Goal: Book appointment/travel/reservation

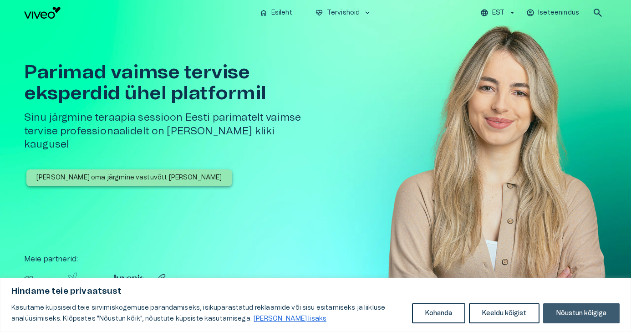
click at [567, 313] on button "Nõustun kõigiga" at bounding box center [581, 313] width 76 height 20
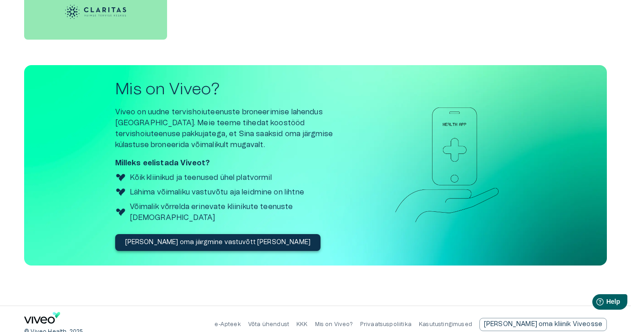
click at [222, 238] on p "[PERSON_NAME] oma järgmine vastuvõtt [PERSON_NAME]" at bounding box center [218, 243] width 186 height 10
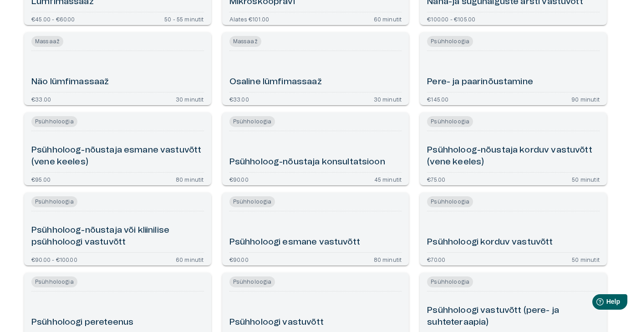
scroll to position [1431, 0]
click at [310, 160] on h6 "Psühholoog-nõustaja konsultatsioon" at bounding box center [307, 163] width 156 height 12
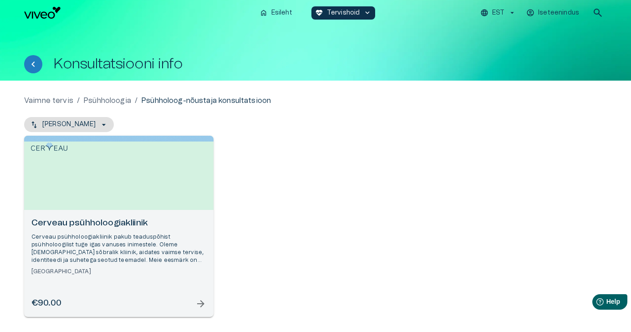
scroll to position [51, 0]
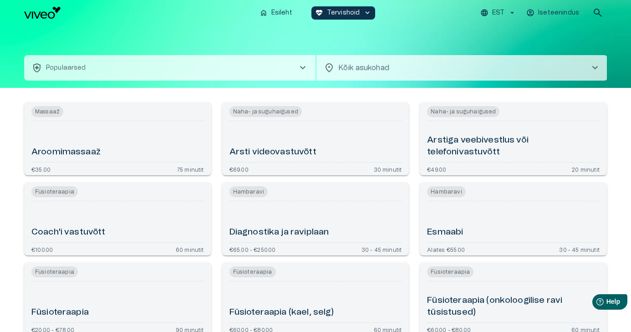
click at [381, 71] on body "Hindame teie privaatsust Kasutame küpsiseid teie sirvimiskogemuse parandamiseks…" at bounding box center [315, 166] width 631 height 332
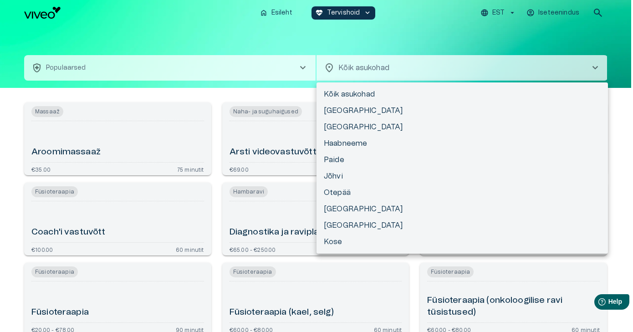
click at [221, 34] on div at bounding box center [316, 166] width 633 height 332
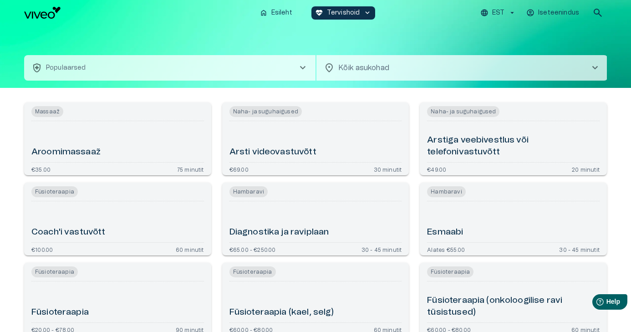
click at [301, 68] on span "chevron_right" at bounding box center [302, 67] width 11 height 11
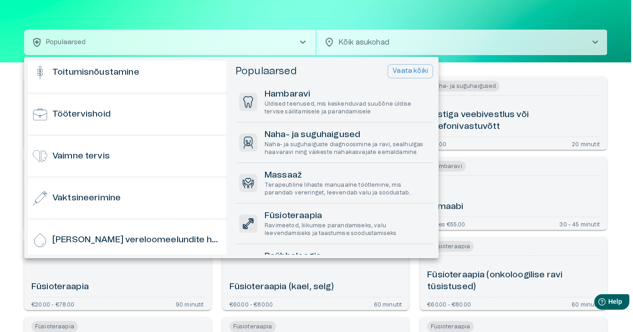
scroll to position [893, 0]
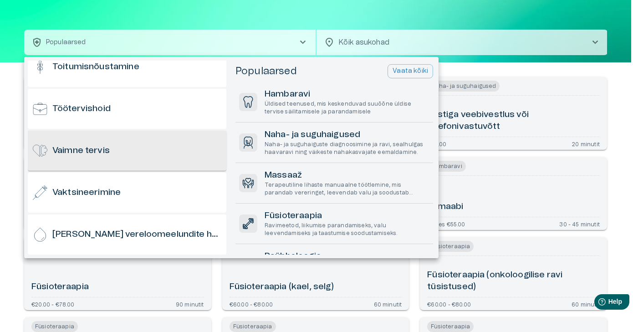
click at [148, 147] on div "Vaimne tervis" at bounding box center [127, 151] width 198 height 40
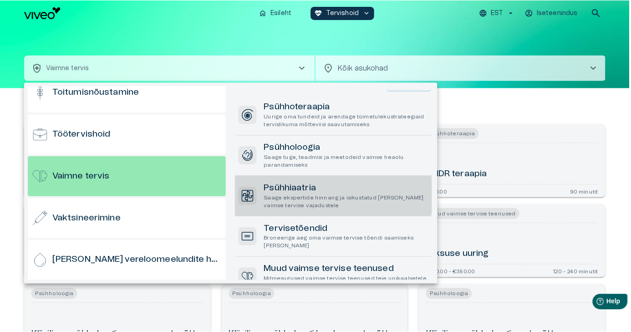
scroll to position [6, 0]
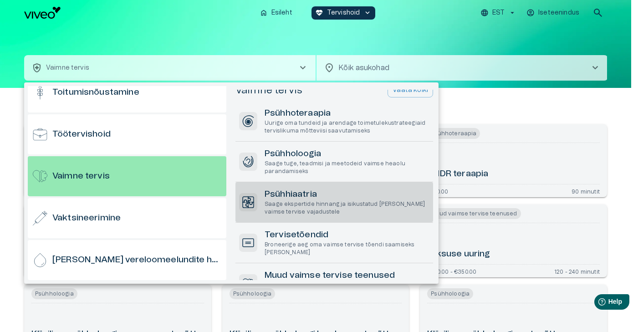
click at [340, 200] on p "Saage ekspertide hinnang ja isikustatud [PERSON_NAME] vaimse tervise vajadustele" at bounding box center [346, 207] width 165 height 15
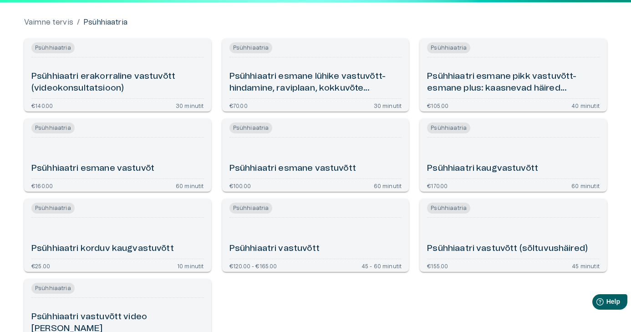
scroll to position [101, 0]
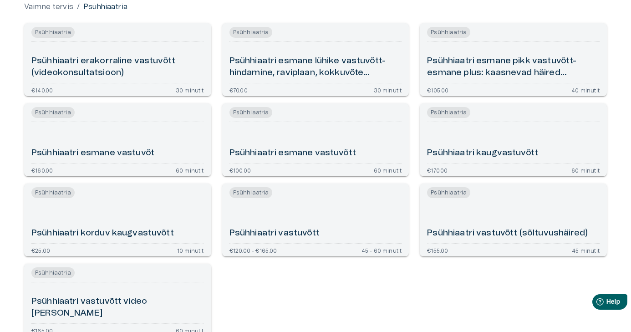
click at [471, 147] on div "Psühhiaatri kaugvastuvõtt" at bounding box center [513, 143] width 172 height 34
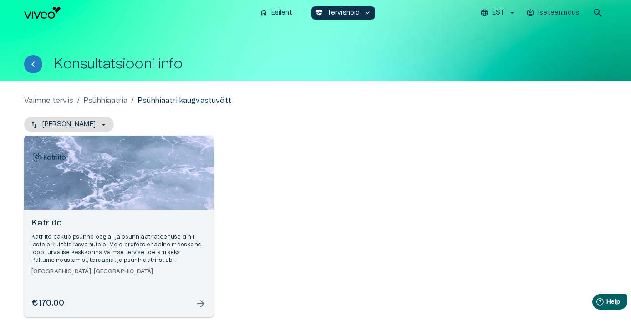
click at [150, 224] on h6 "Katriito" at bounding box center [118, 223] width 175 height 12
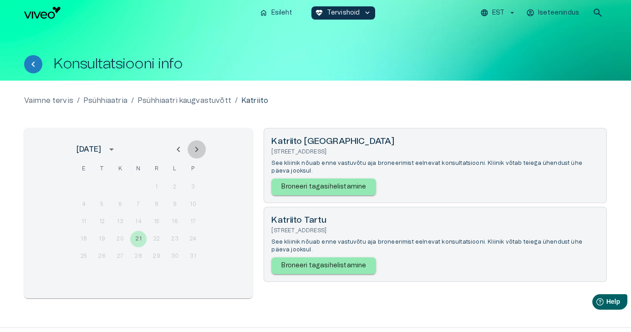
click at [198, 151] on icon "Next month" at bounding box center [196, 149] width 11 height 11
click at [181, 149] on icon "Previous month" at bounding box center [178, 149] width 11 height 11
click at [149, 210] on div "4 5 6 7 8 9 10" at bounding box center [139, 204] width 146 height 16
click at [303, 188] on p "Broneeri tagasihelistamine" at bounding box center [323, 187] width 85 height 10
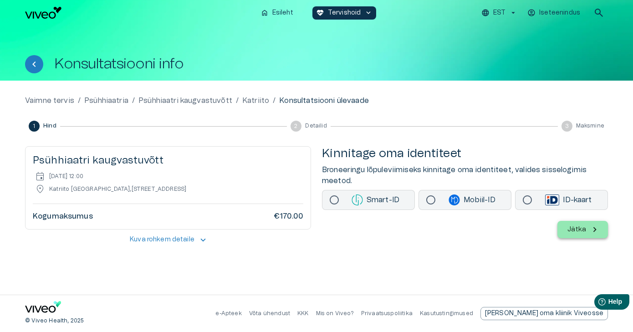
click at [57, 15] on img "Navigate to homepage" at bounding box center [43, 13] width 36 height 12
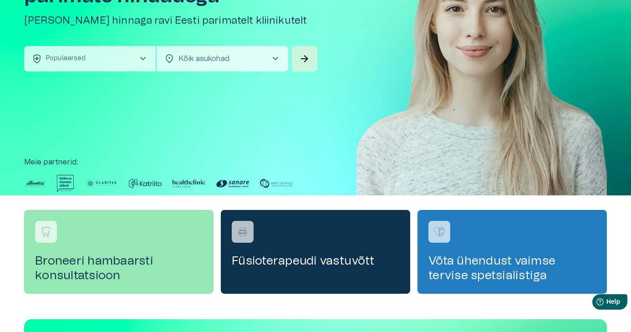
scroll to position [127, 0]
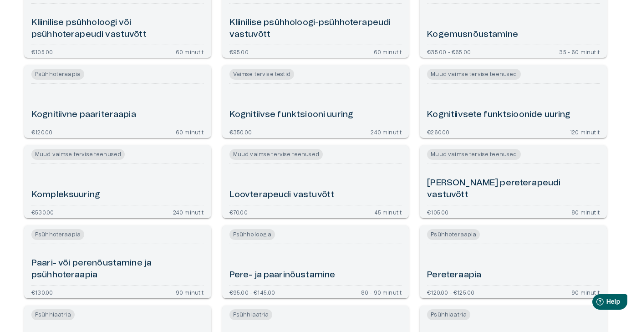
scroll to position [386, 0]
